Goal: Communication & Community: Answer question/provide support

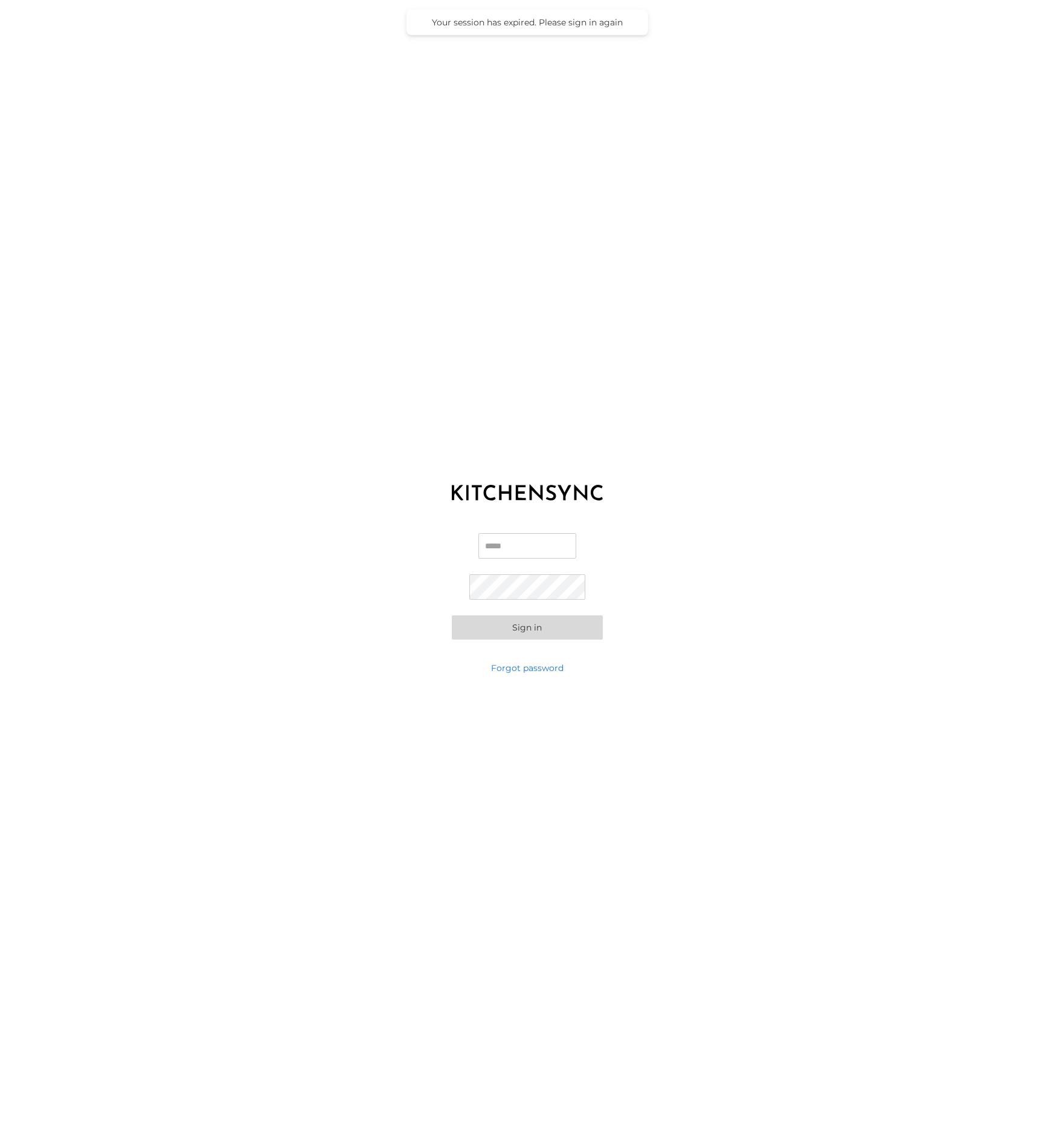
type input "**********"
click at [546, 626] on button "Sign in" at bounding box center [527, 627] width 151 height 25
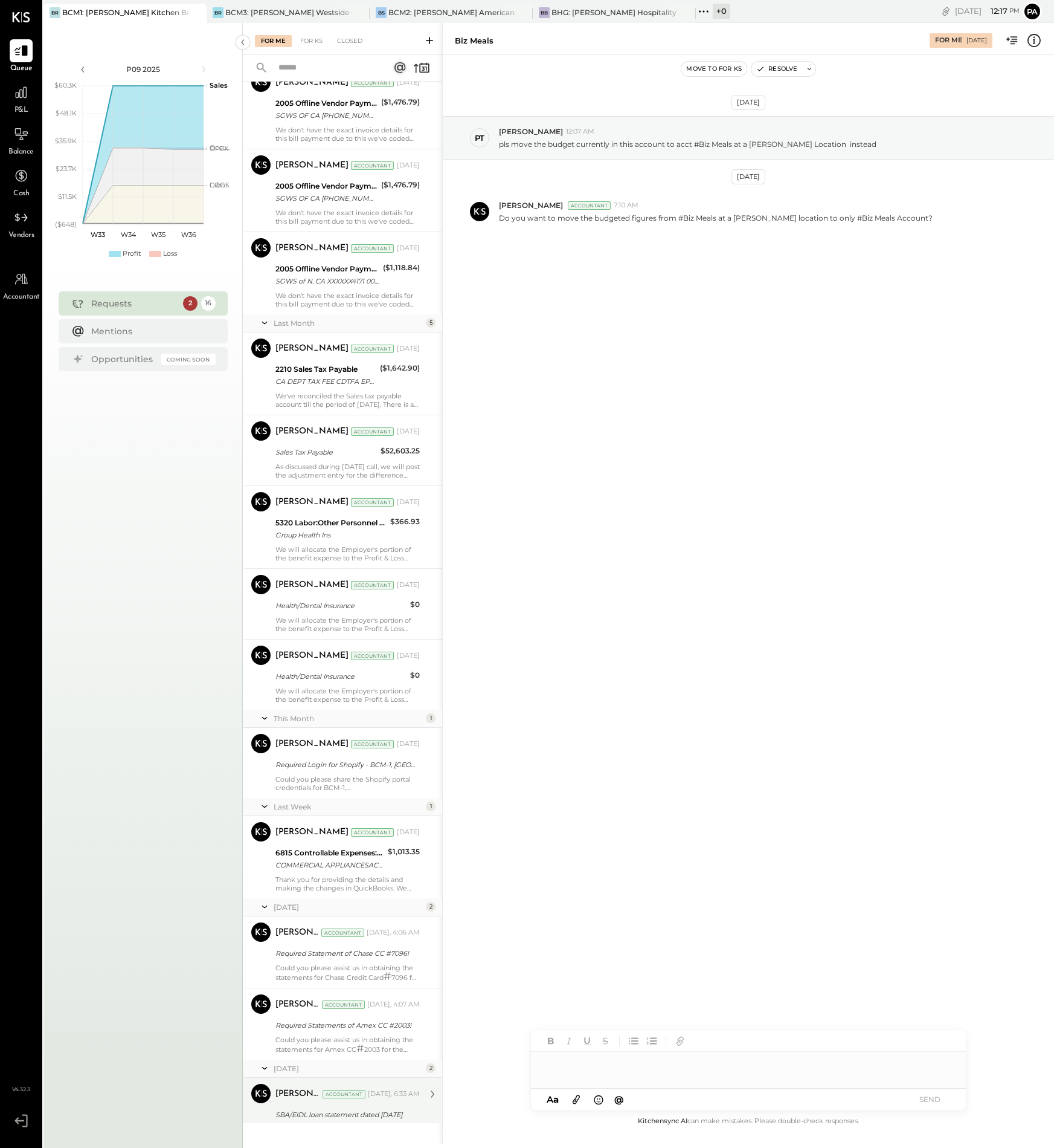
scroll to position [365, 0]
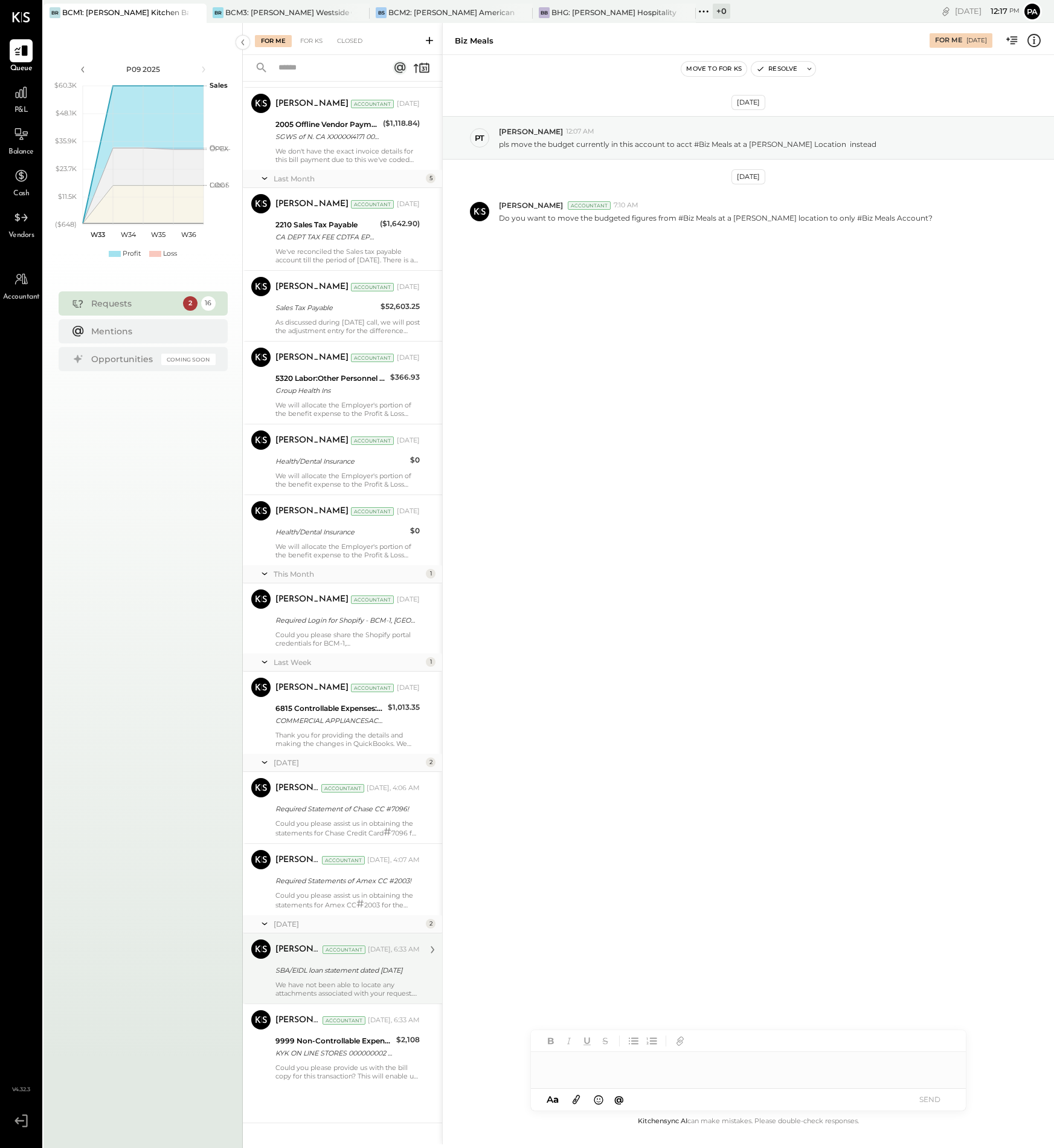
click at [351, 976] on div "SBA/EIDL loan statement dated [DATE]" at bounding box center [345, 970] width 141 height 12
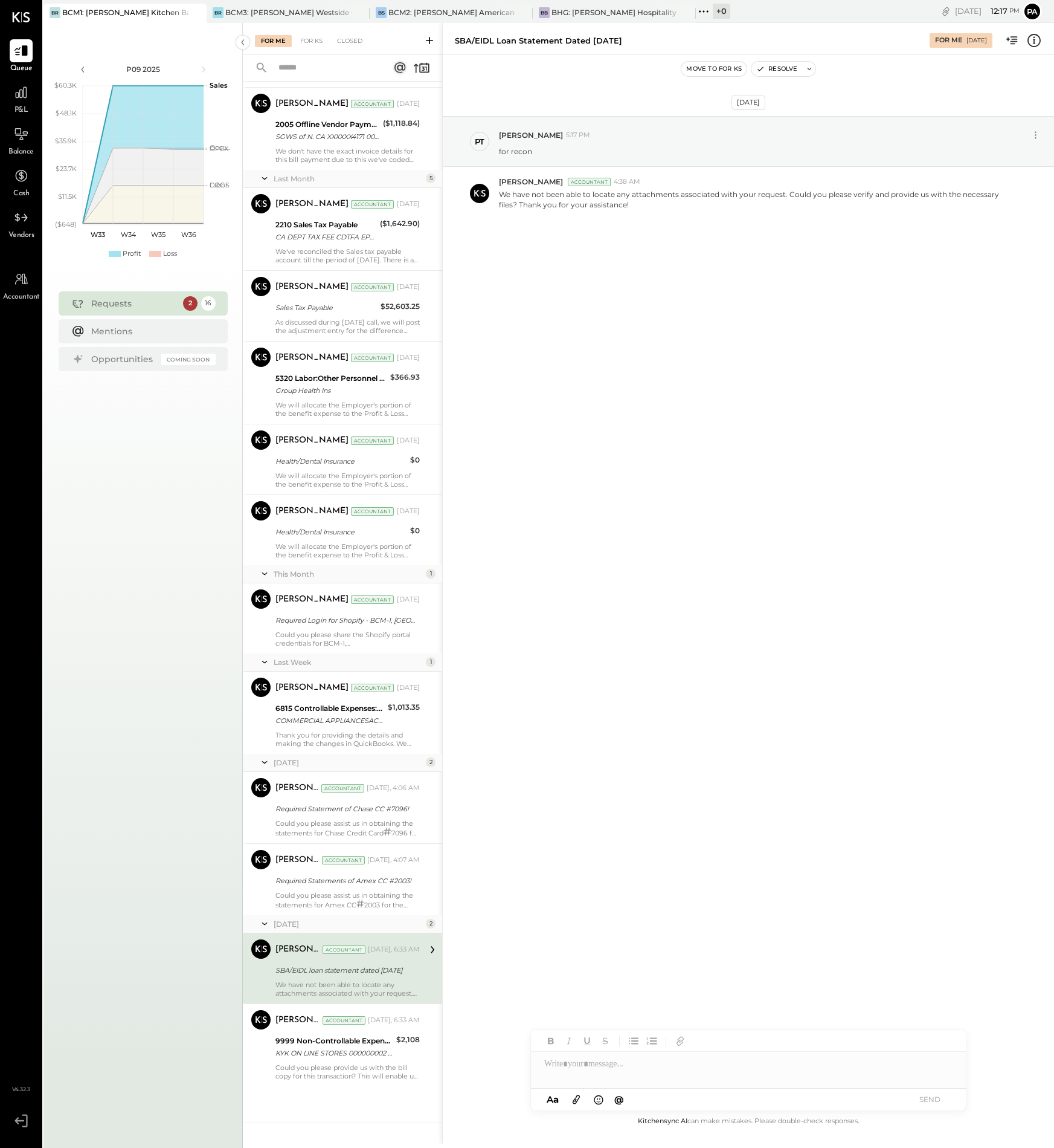
click at [609, 1067] on div at bounding box center [749, 1063] width 435 height 25
click at [575, 1097] on icon at bounding box center [577, 1099] width 14 height 14
click at [927, 1098] on button "SEND" at bounding box center [929, 1099] width 48 height 17
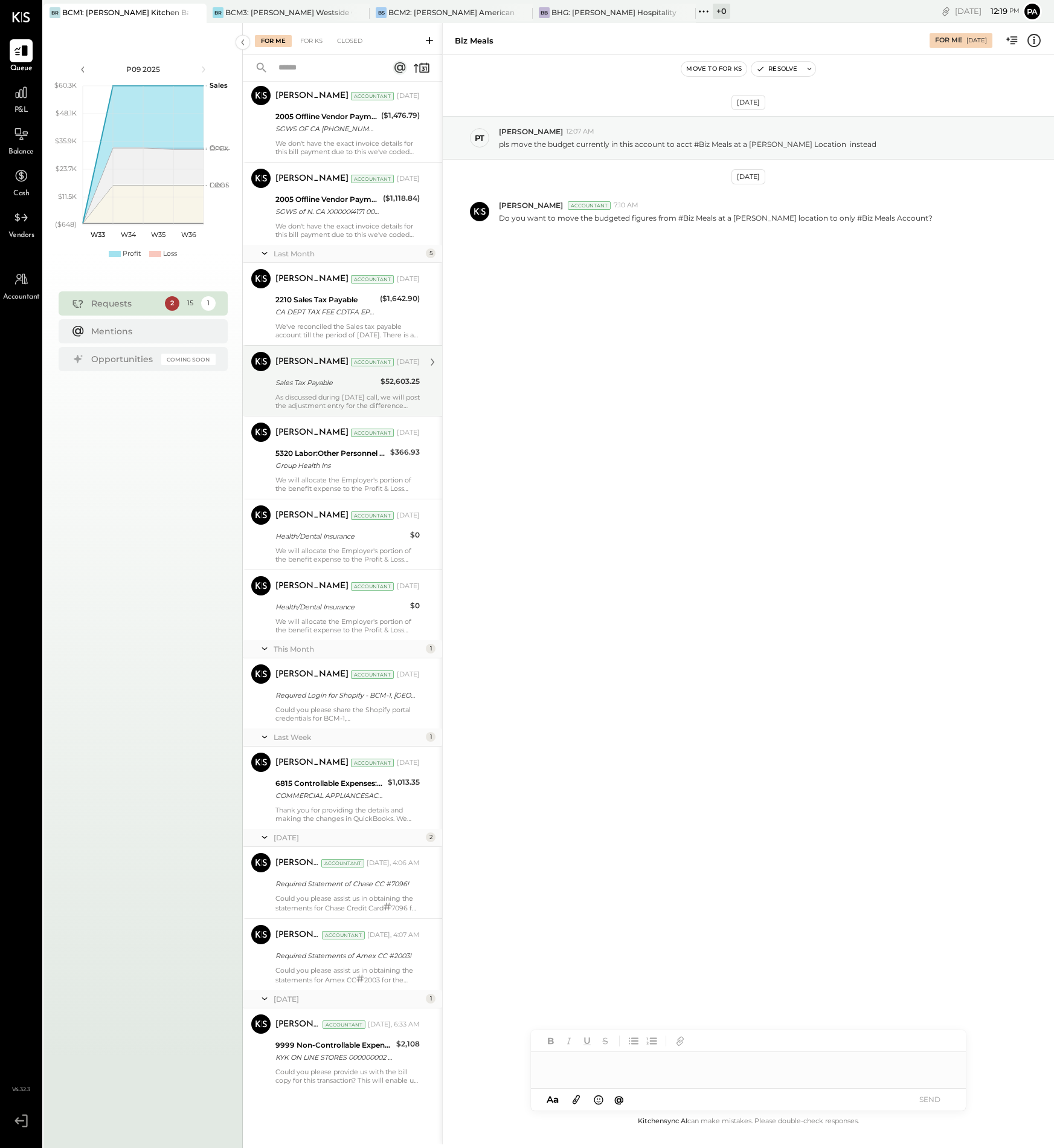
scroll to position [295, 0]
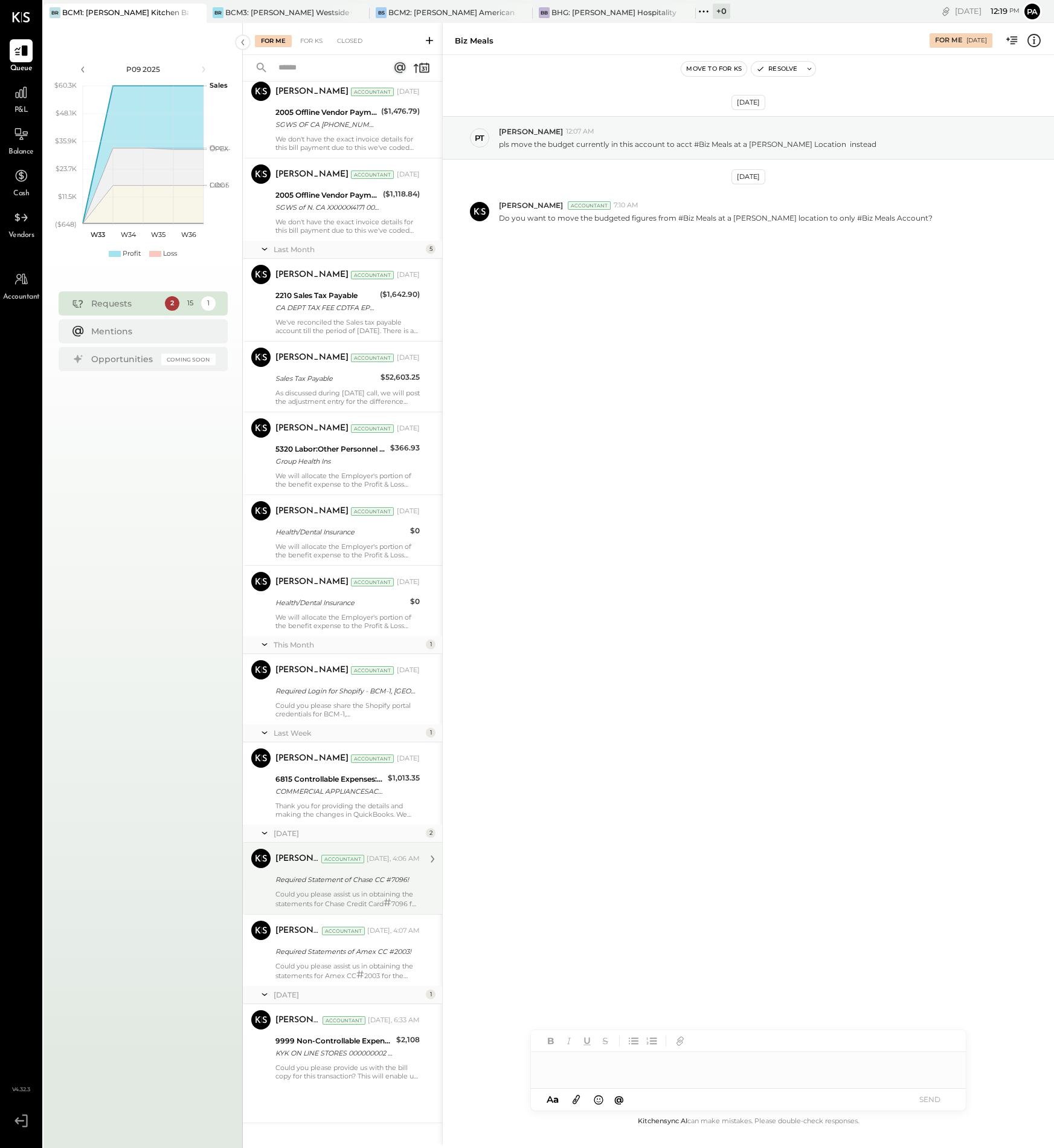
click at [344, 890] on div "Could you please assist us in obtaining the statements for Chase Credit Card # …" at bounding box center [347, 899] width 145 height 18
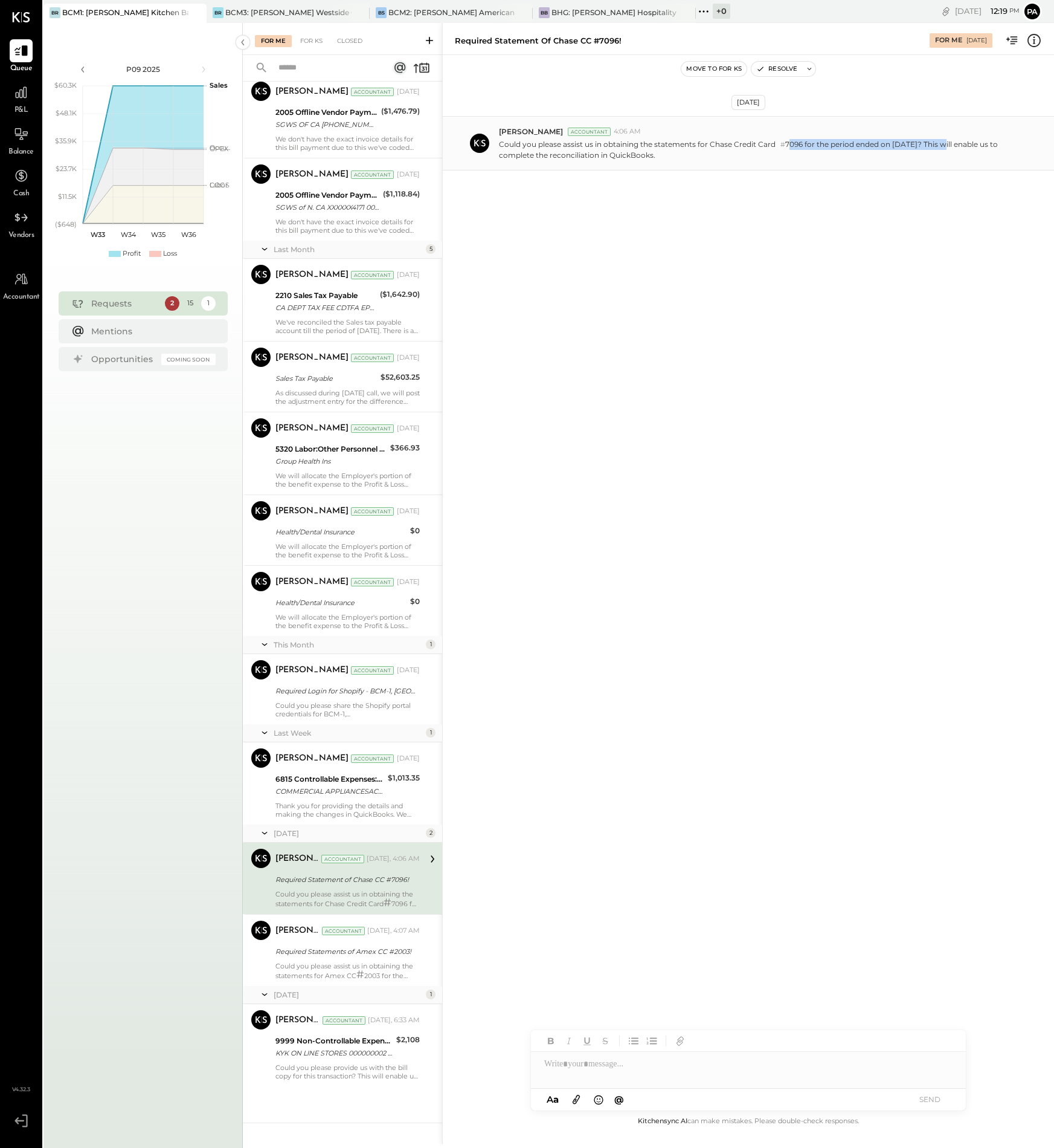
drag, startPoint x: 948, startPoint y: 140, endPoint x: 791, endPoint y: 145, distance: 157.1
click at [791, 145] on p "Could you please assist us in obtaining the statements for Chase Credit Card # …" at bounding box center [758, 149] width 519 height 21
click at [691, 158] on p "Could you please assist us in obtaining the statements for Chase Credit Card # …" at bounding box center [758, 149] width 519 height 21
drag, startPoint x: 686, startPoint y: 156, endPoint x: 500, endPoint y: 147, distance: 186.2
click at [500, 147] on p "Could you please assist us in obtaining the statements for Chase Credit Card # …" at bounding box center [758, 149] width 519 height 21
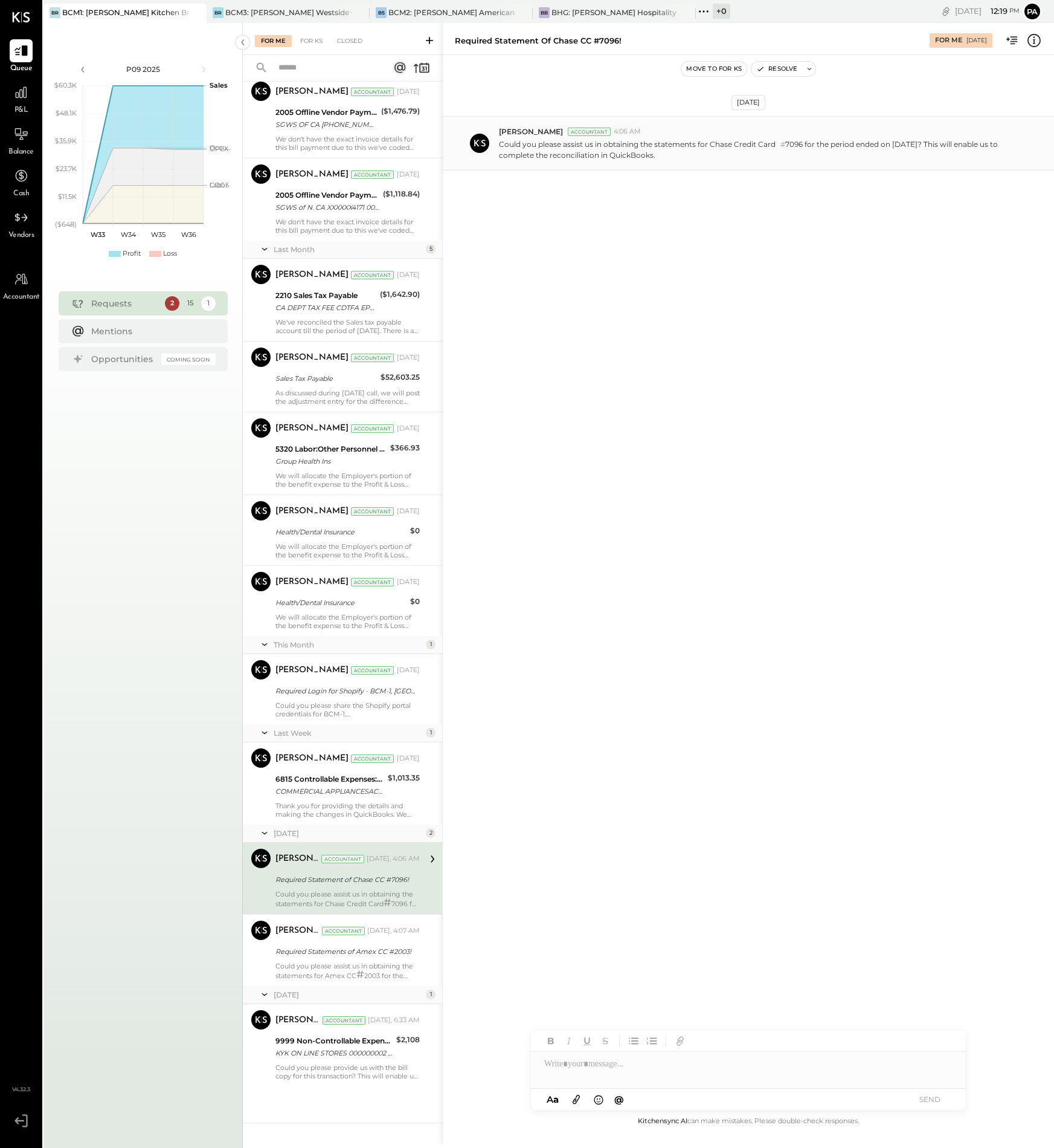
copy p "Could you please assist us in obtaining the statements for Chase Credit Card # …"
